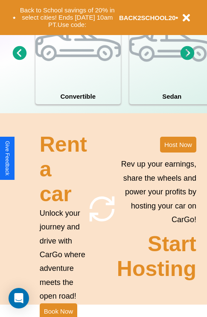
scroll to position [665, 0]
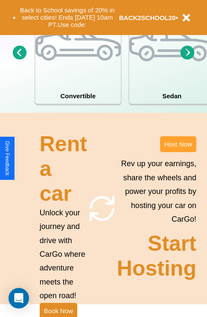
click at [178, 152] on button "Host Now" at bounding box center [178, 144] width 36 height 16
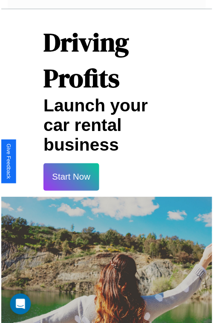
scroll to position [15, 0]
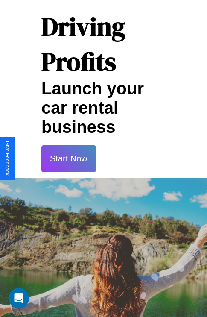
click at [68, 158] on button "Start Now" at bounding box center [68, 158] width 55 height 27
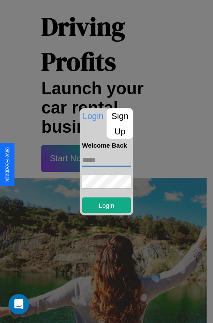
click at [107, 160] on input "text" at bounding box center [106, 160] width 49 height 14
type input "**********"
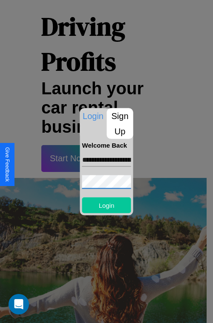
click at [107, 205] on button "Login" at bounding box center [106, 205] width 49 height 16
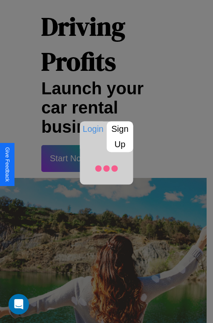
click at [68, 158] on div at bounding box center [106, 161] width 213 height 323
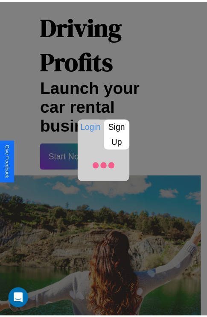
scroll to position [16, 0]
